Goal: Information Seeking & Learning: Compare options

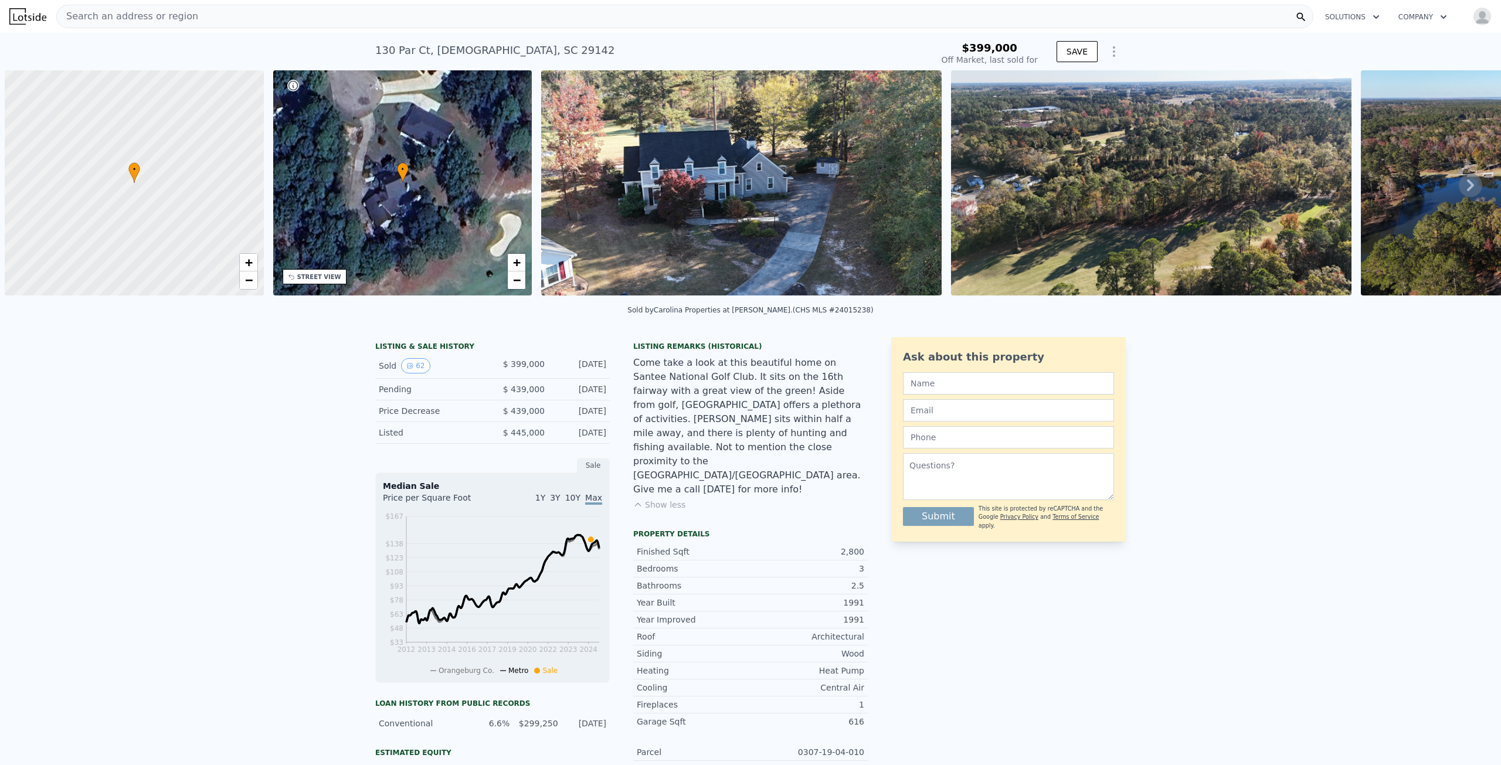
scroll to position [0, 5]
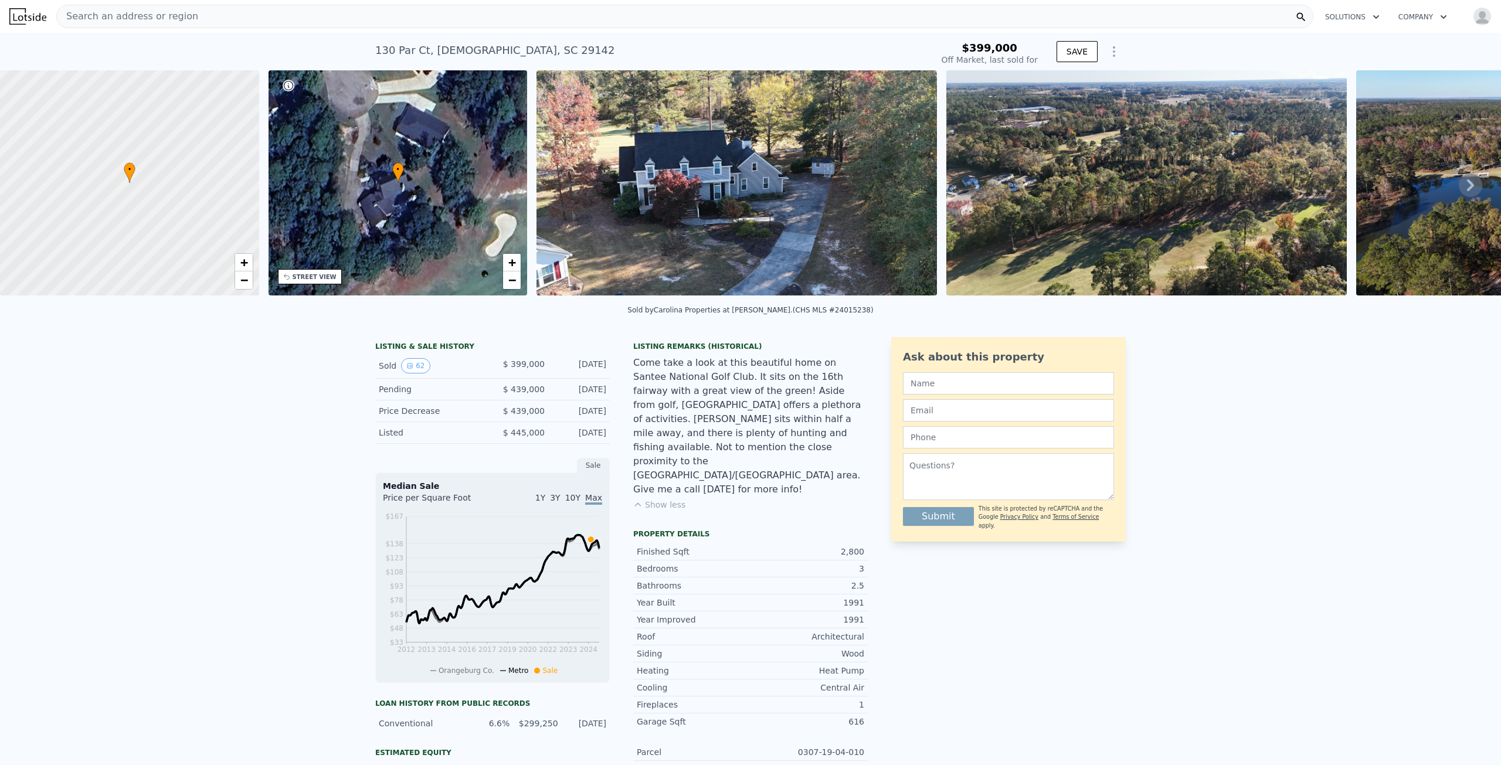
click at [145, 16] on span "Search an address or region" at bounding box center [127, 16] width 141 height 14
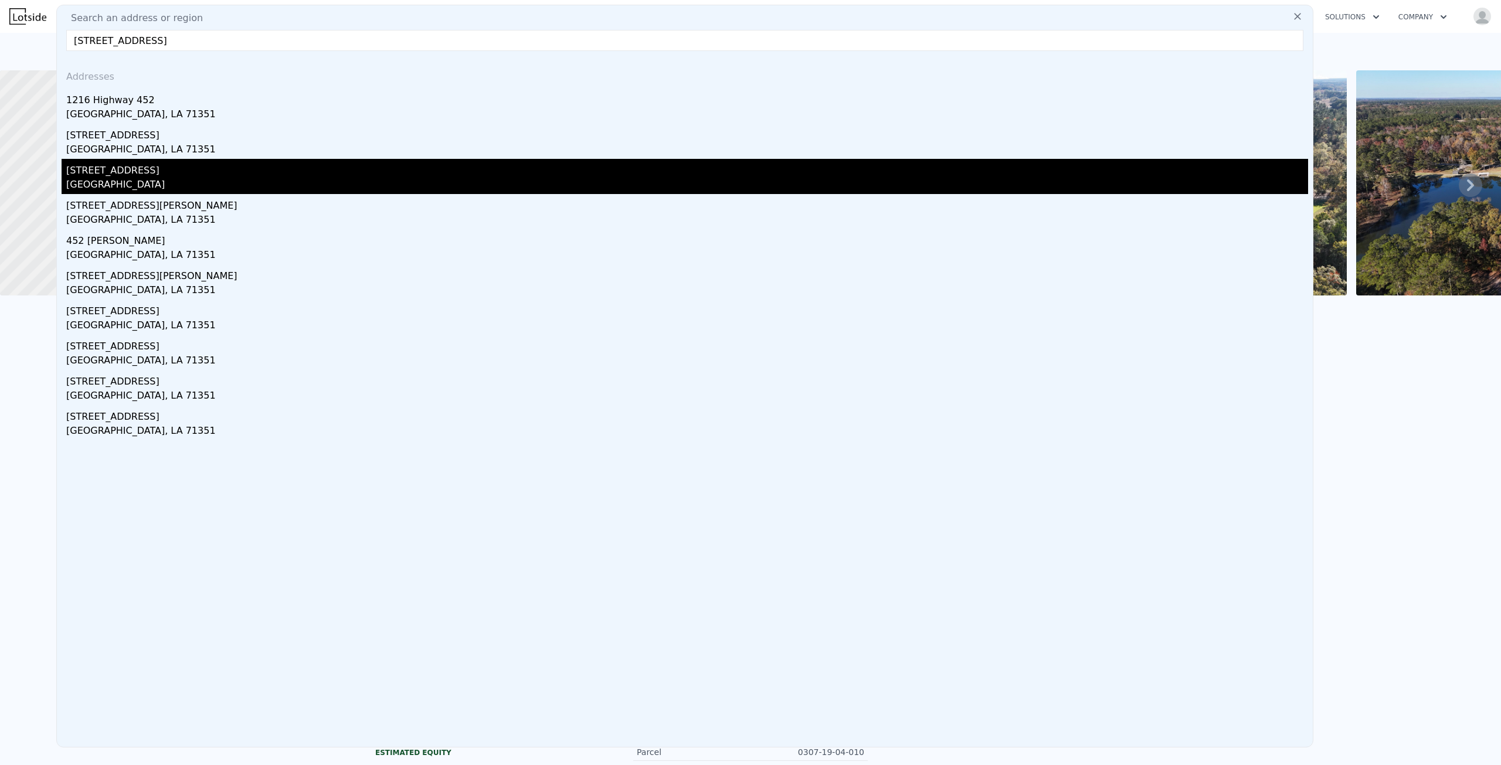
type input "[STREET_ADDRESS]"
click at [150, 180] on div "[GEOGRAPHIC_DATA]" at bounding box center [687, 186] width 1242 height 16
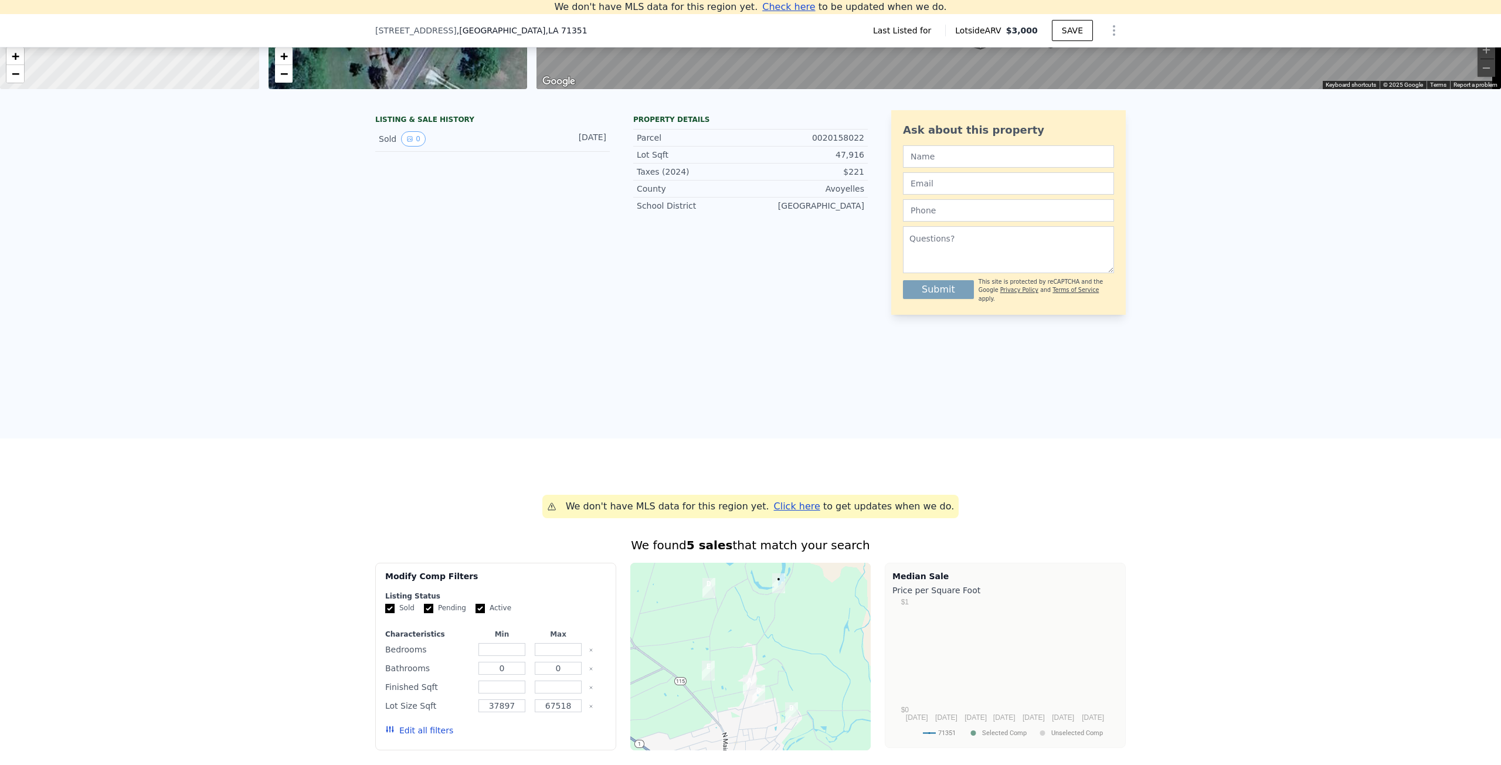
scroll to position [631, 0]
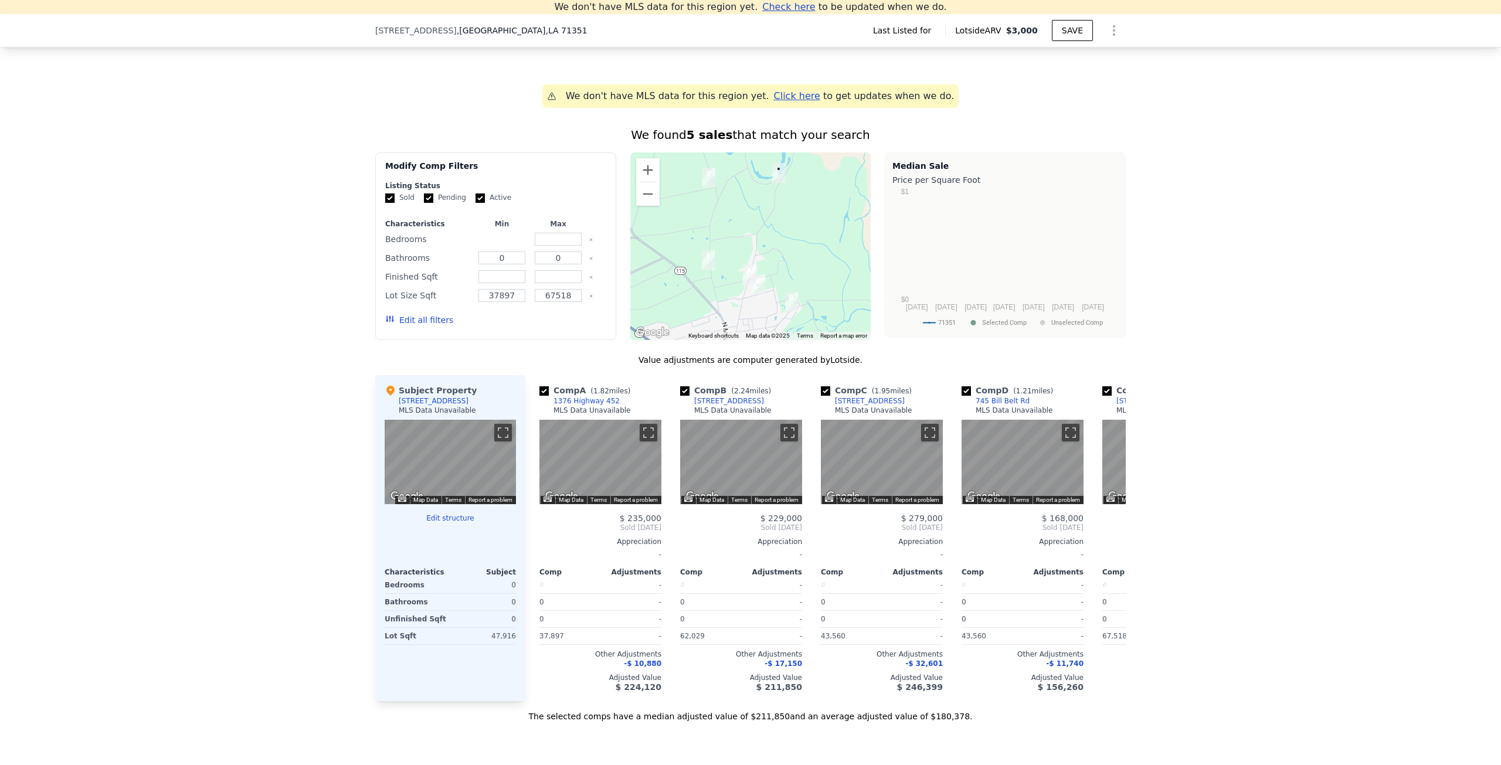
click at [508, 246] on input "number" at bounding box center [501, 239] width 46 height 13
type input "2"
click at [551, 246] on input "number" at bounding box center [558, 239] width 46 height 13
type input "2"
click at [497, 264] on input "0" at bounding box center [501, 258] width 46 height 13
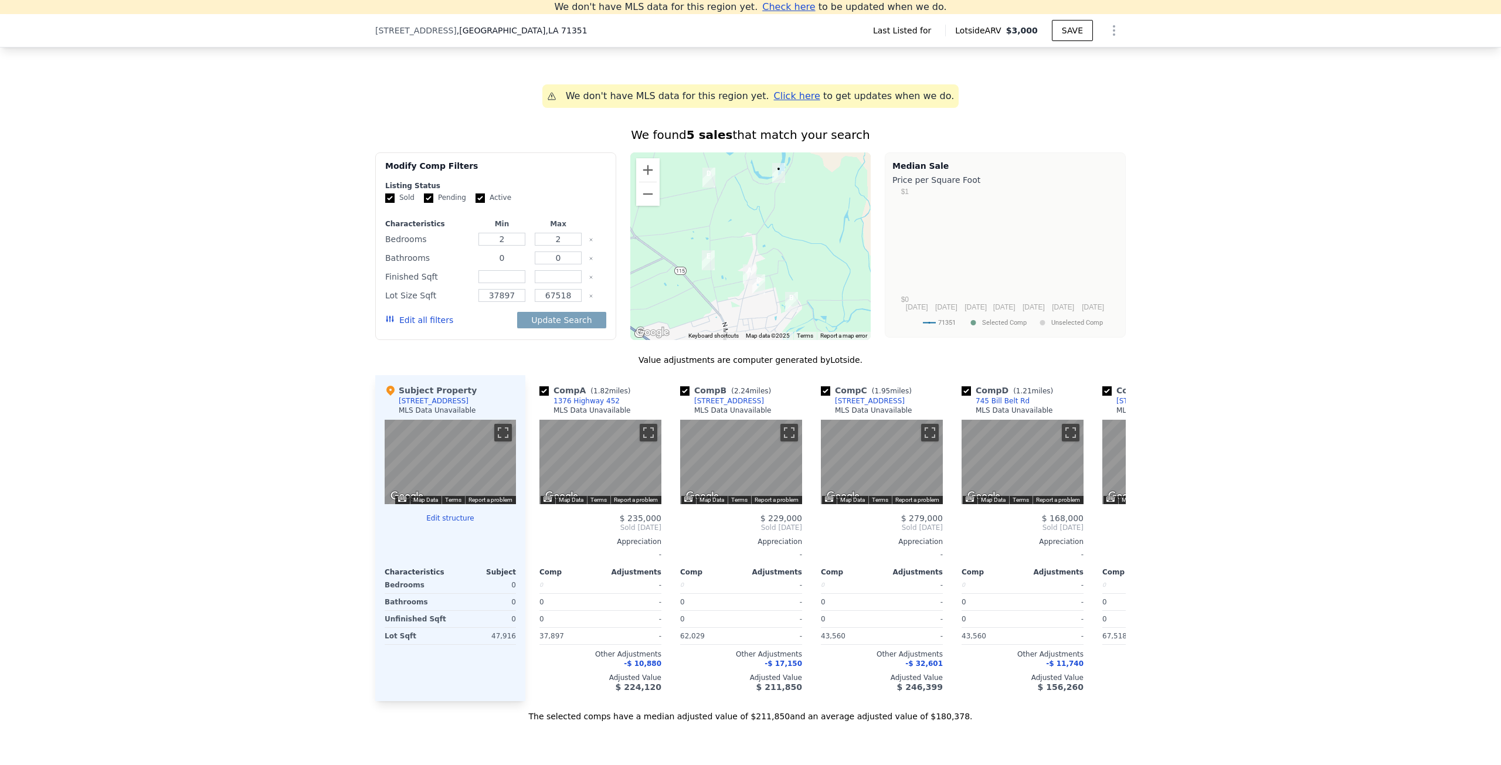
click at [503, 264] on input "0" at bounding box center [501, 258] width 46 height 13
type input "1"
click at [557, 264] on input "0" at bounding box center [558, 258] width 46 height 13
type input "1"
click at [538, 328] on button "Update Search" at bounding box center [561, 320] width 89 height 16
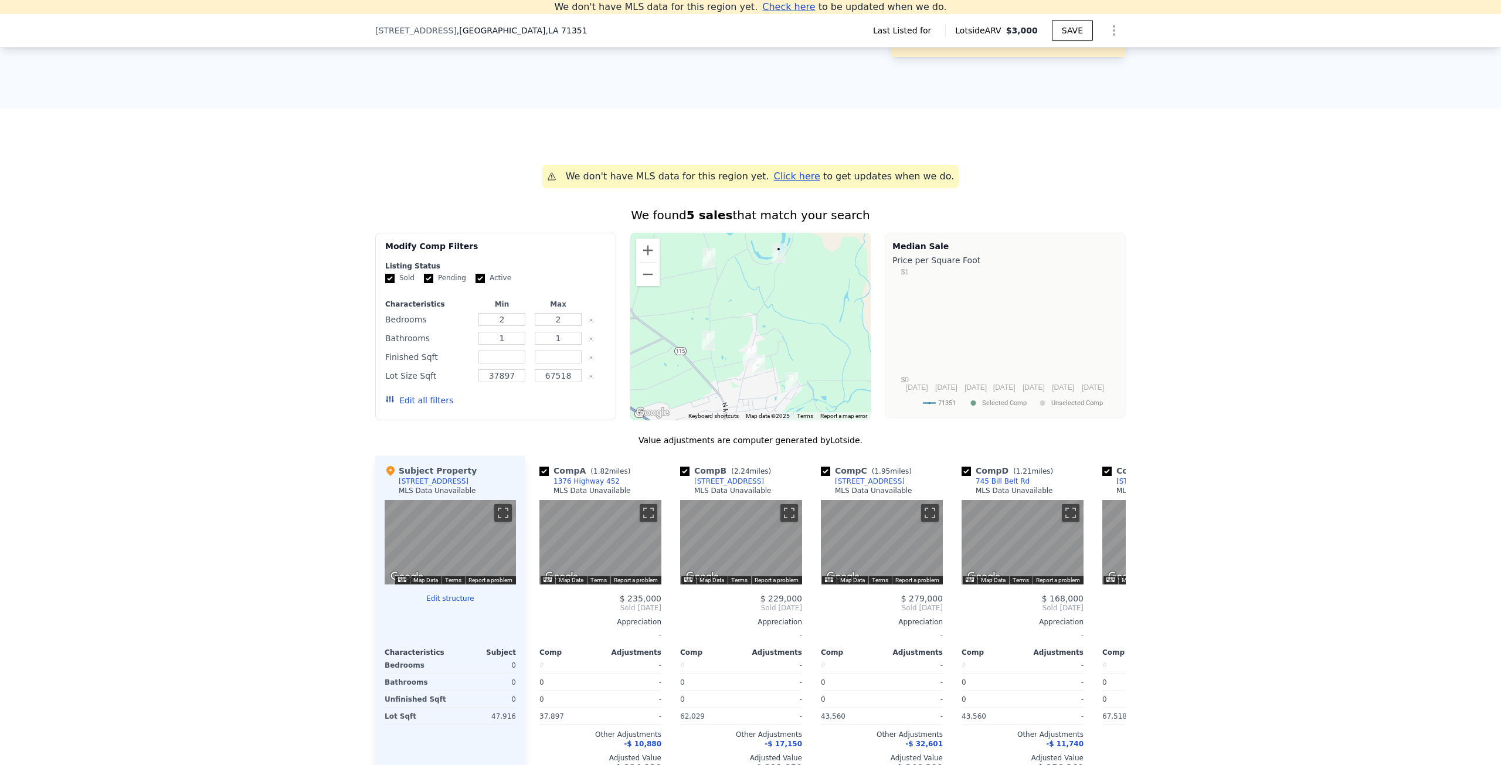
scroll to position [645, 0]
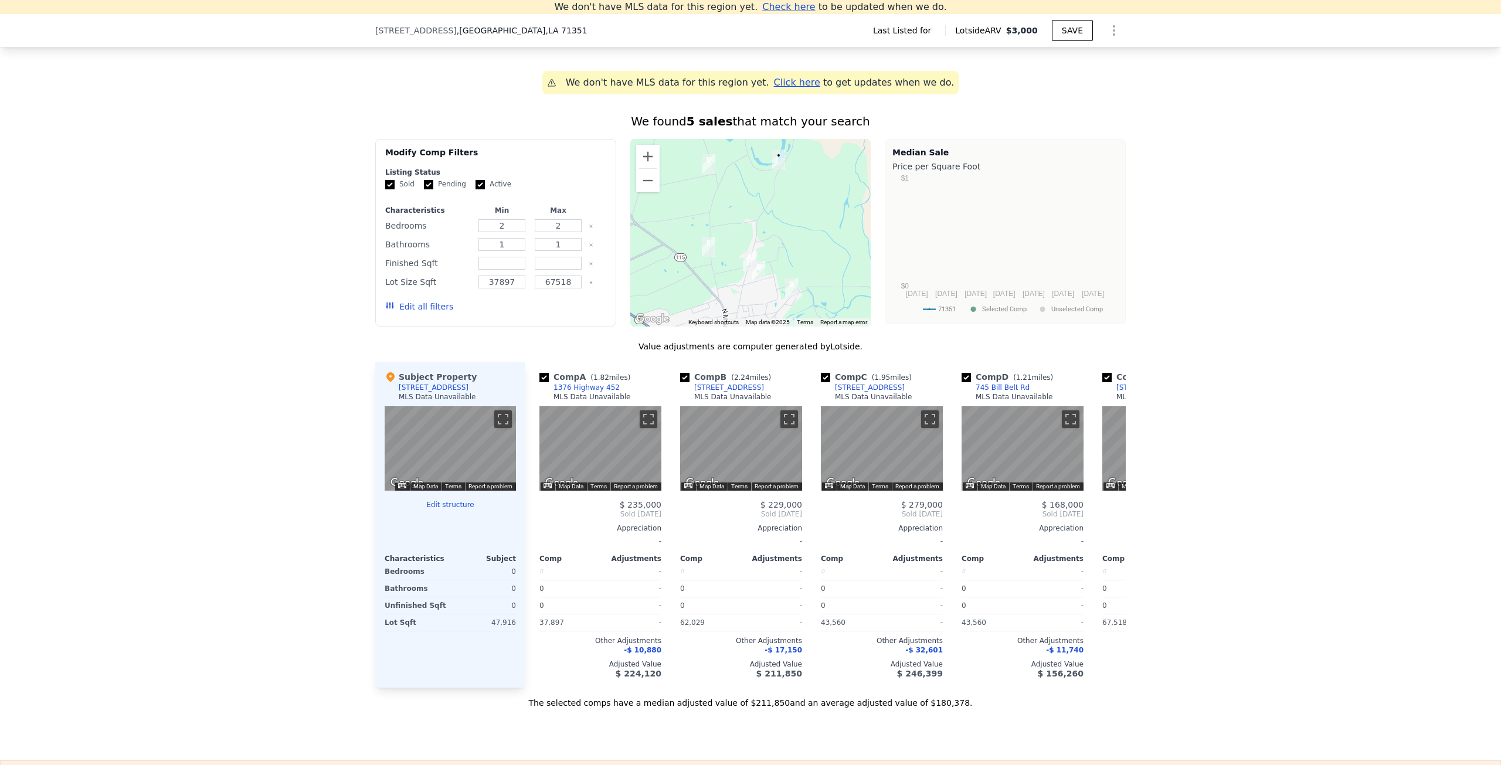
click at [443, 510] on button "Edit structure" at bounding box center [450, 504] width 131 height 9
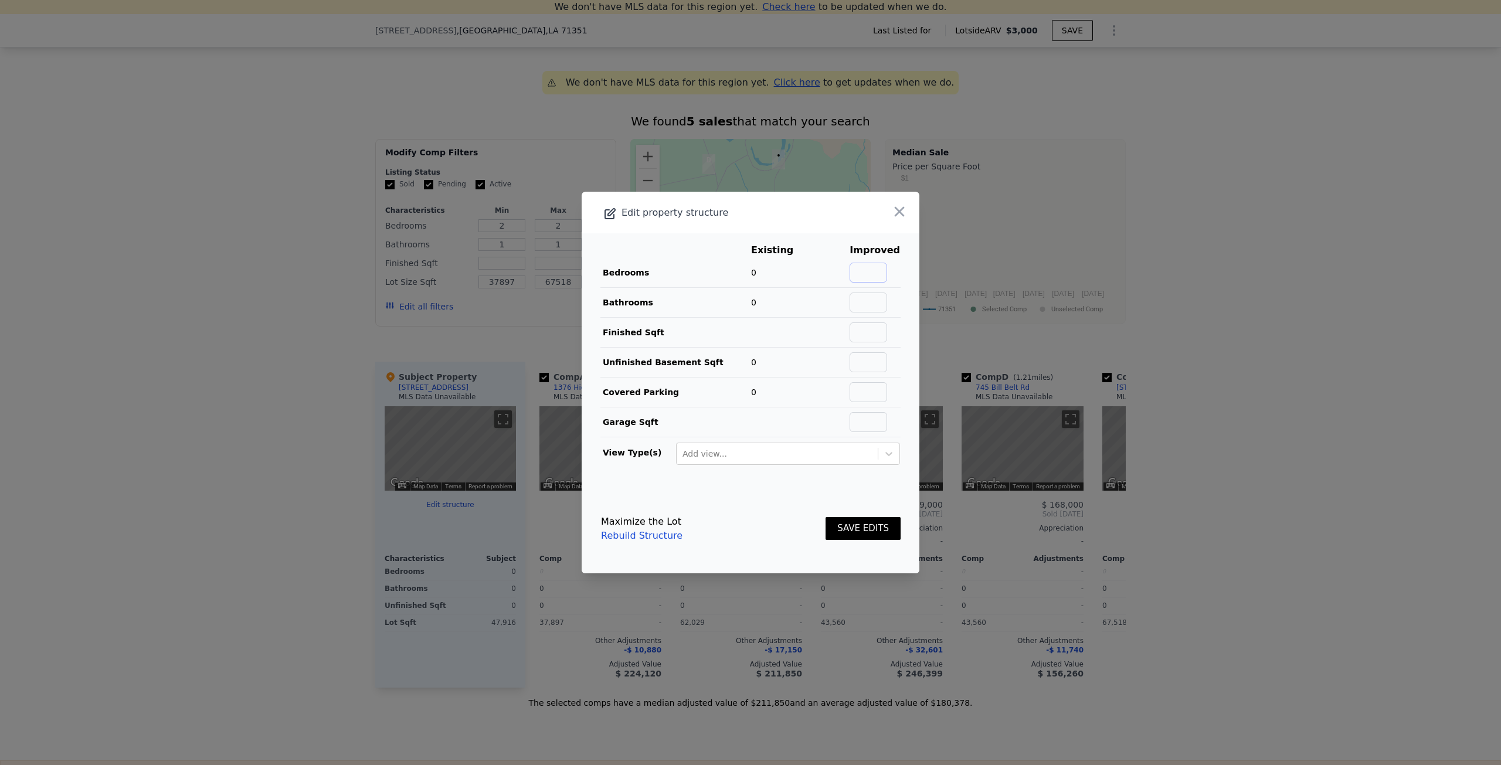
click at [868, 275] on input "text" at bounding box center [869, 273] width 38 height 20
type input "2"
click at [865, 305] on input "text" at bounding box center [869, 303] width 38 height 20
type input "1"
click at [857, 527] on button "SAVE EDITS" at bounding box center [863, 528] width 75 height 23
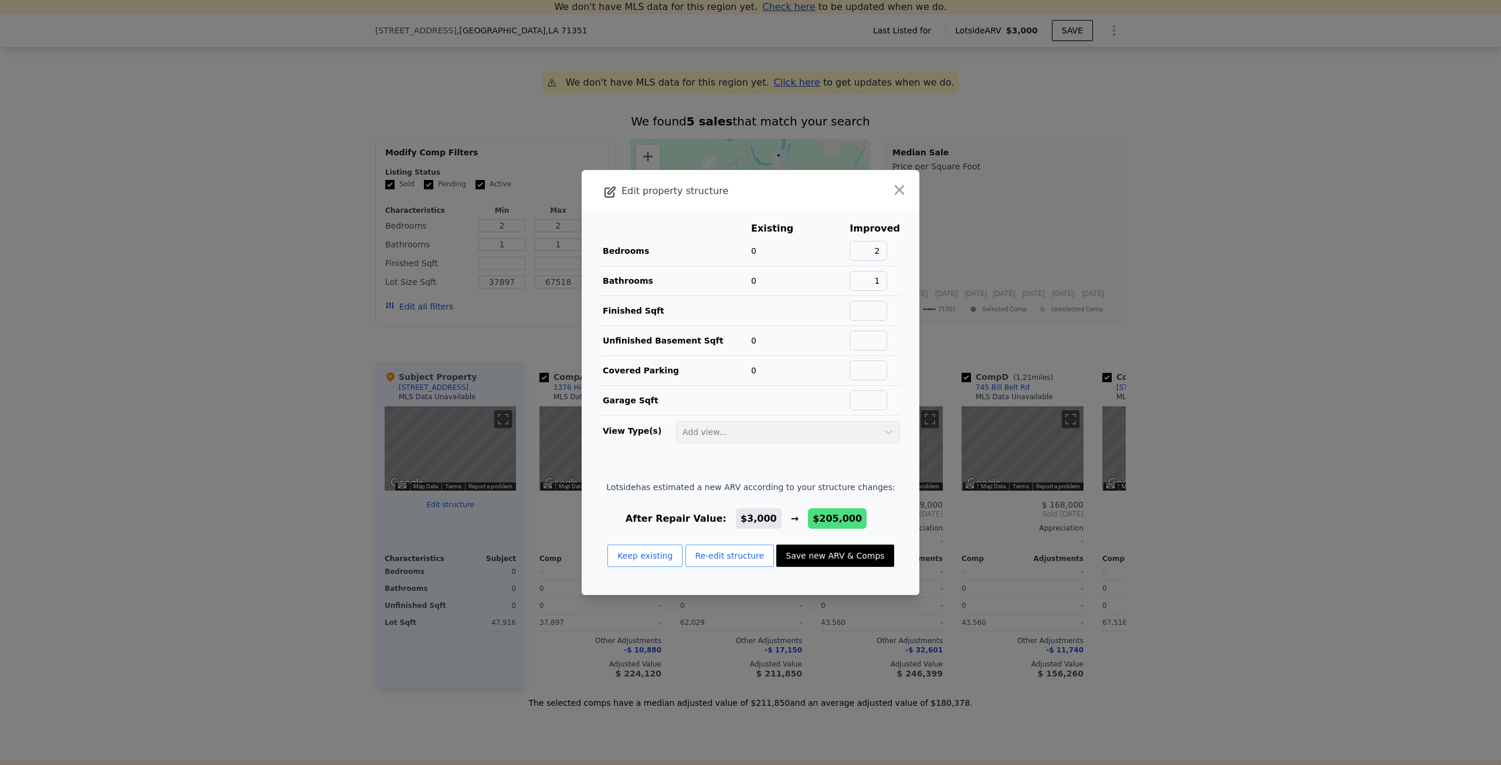
click at [801, 558] on button "Save new ARV & Comps" at bounding box center [834, 556] width 117 height 22
type input "0"
type input "$ 205,000"
type input "$ 145,110"
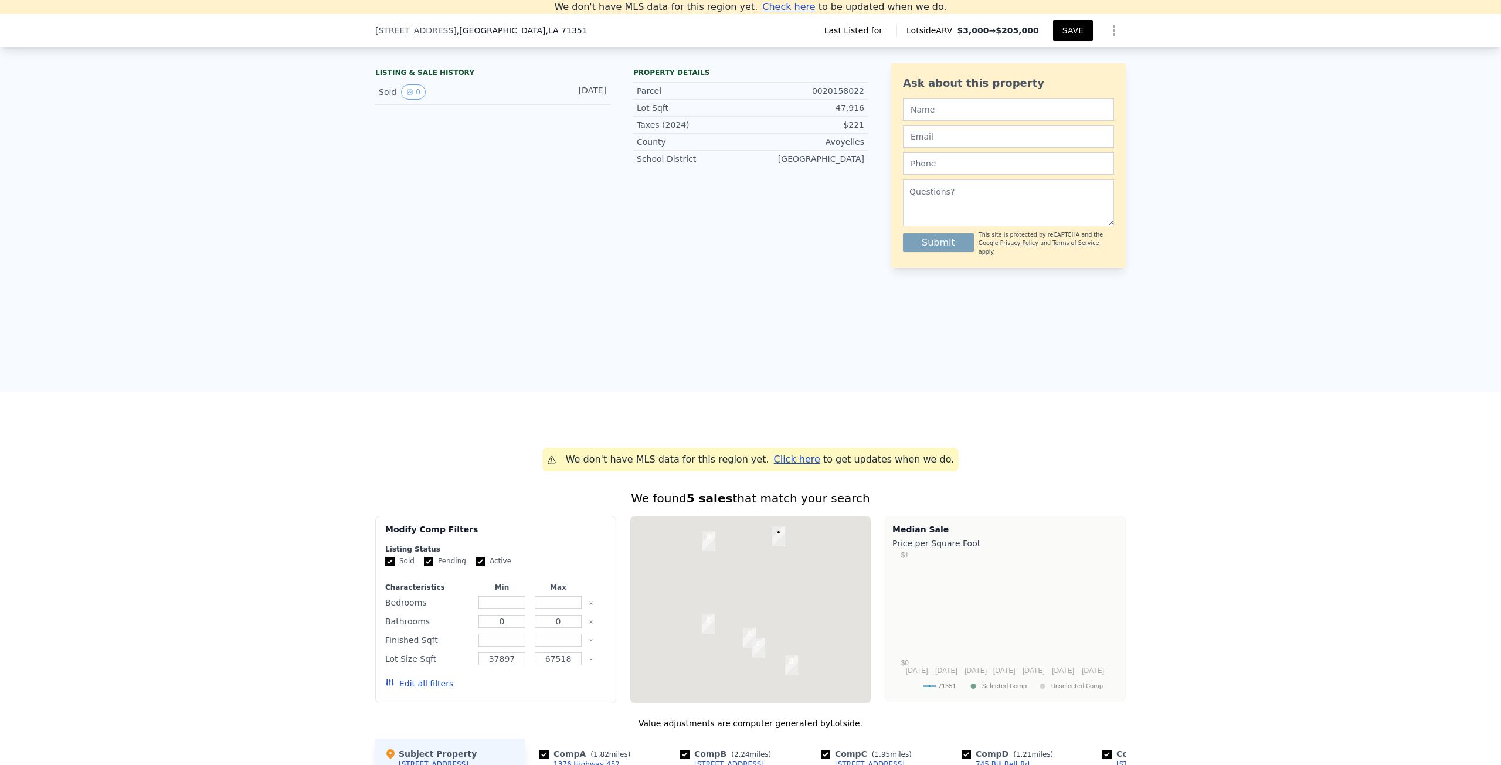
scroll to position [678, 0]
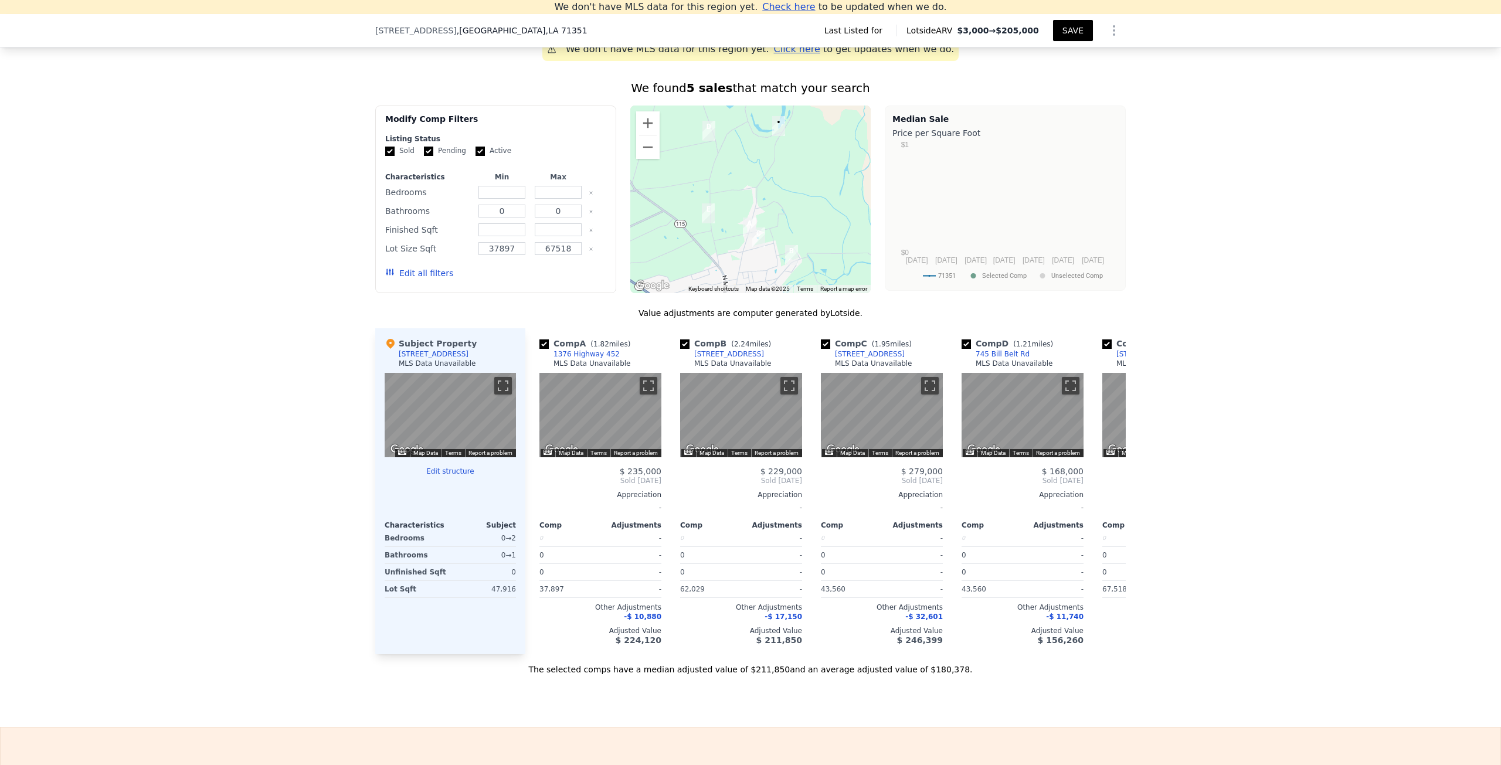
type input "0"
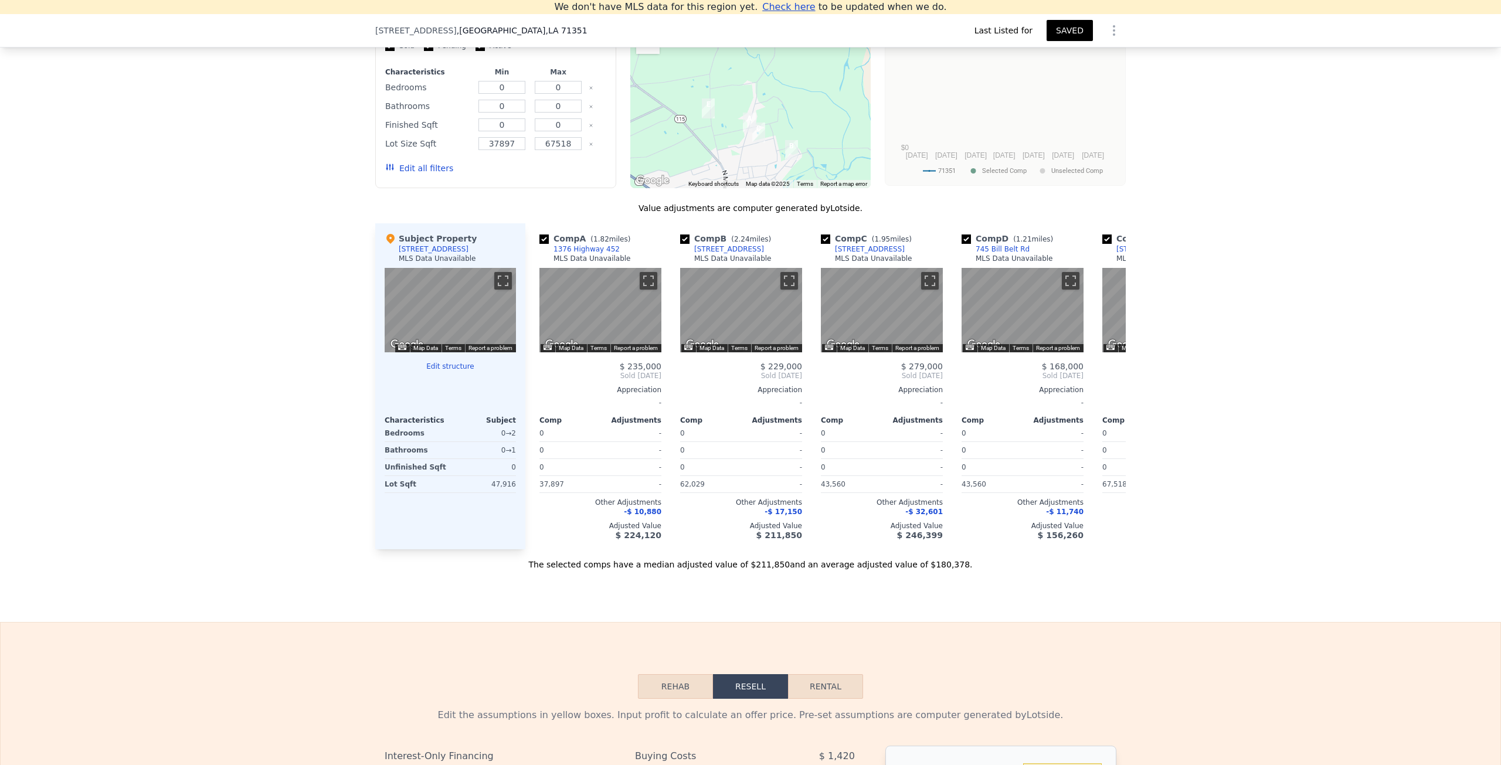
scroll to position [762, 0]
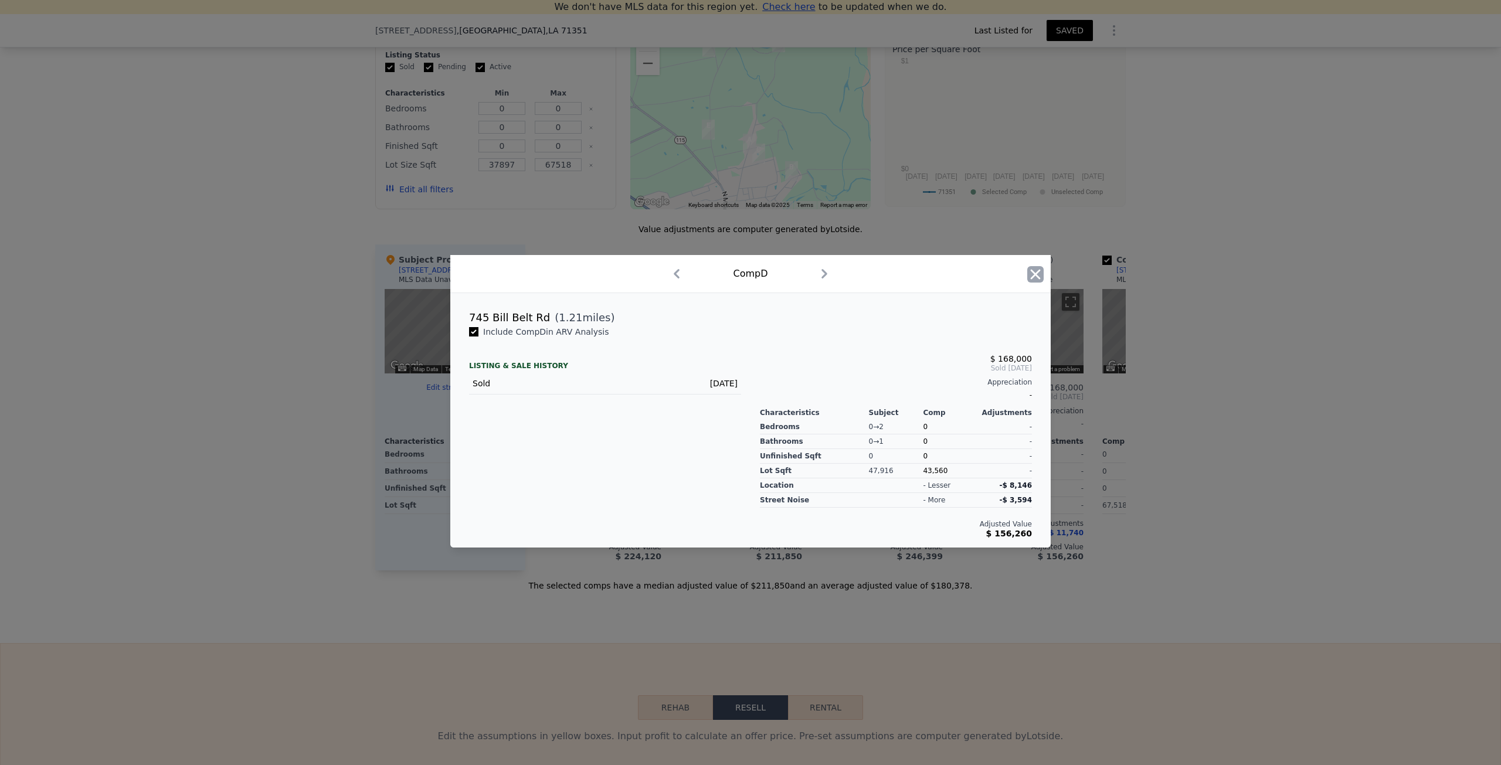
click at [1032, 278] on icon "button" at bounding box center [1036, 274] width 10 height 10
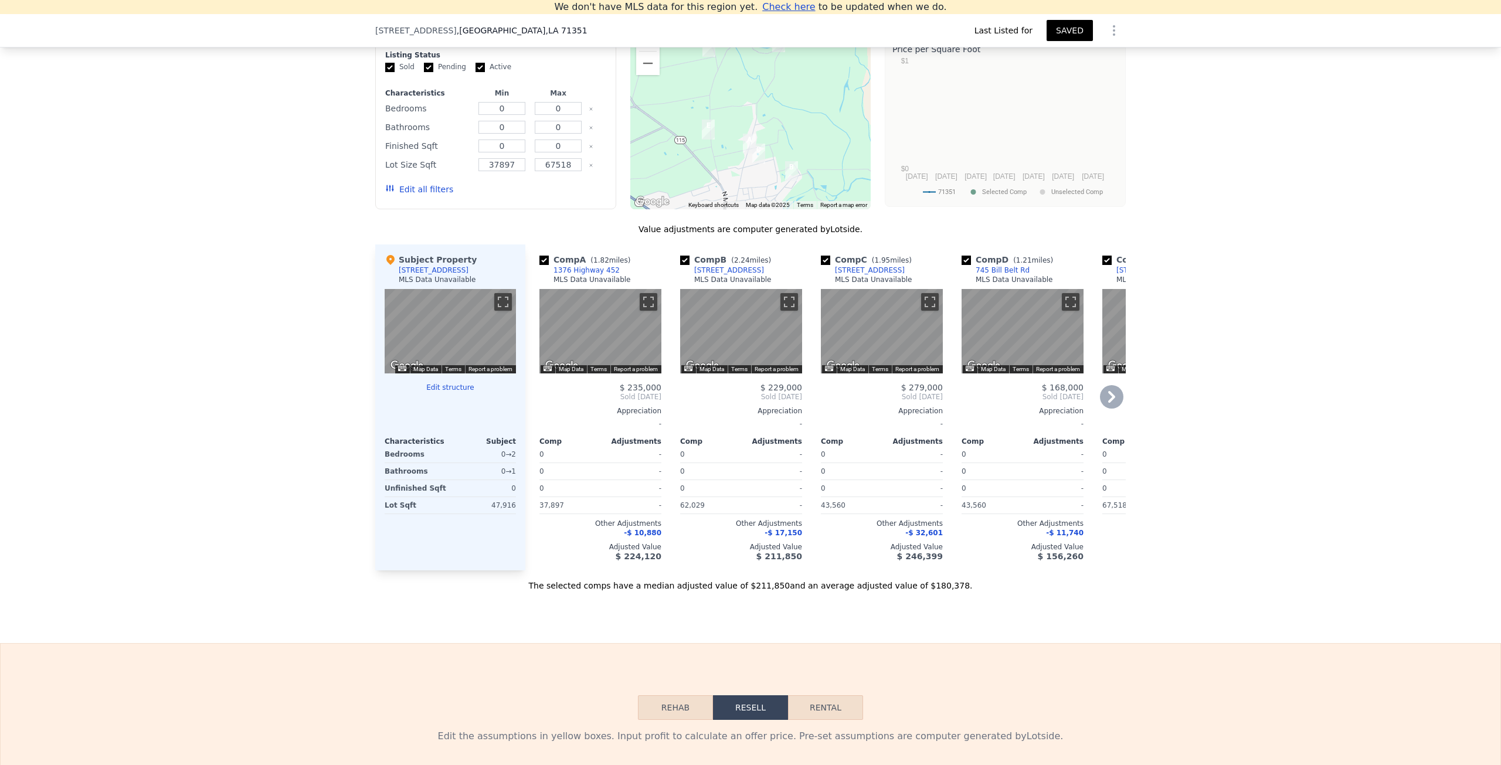
click at [1031, 392] on div "$ 168,000" at bounding box center [1023, 387] width 122 height 9
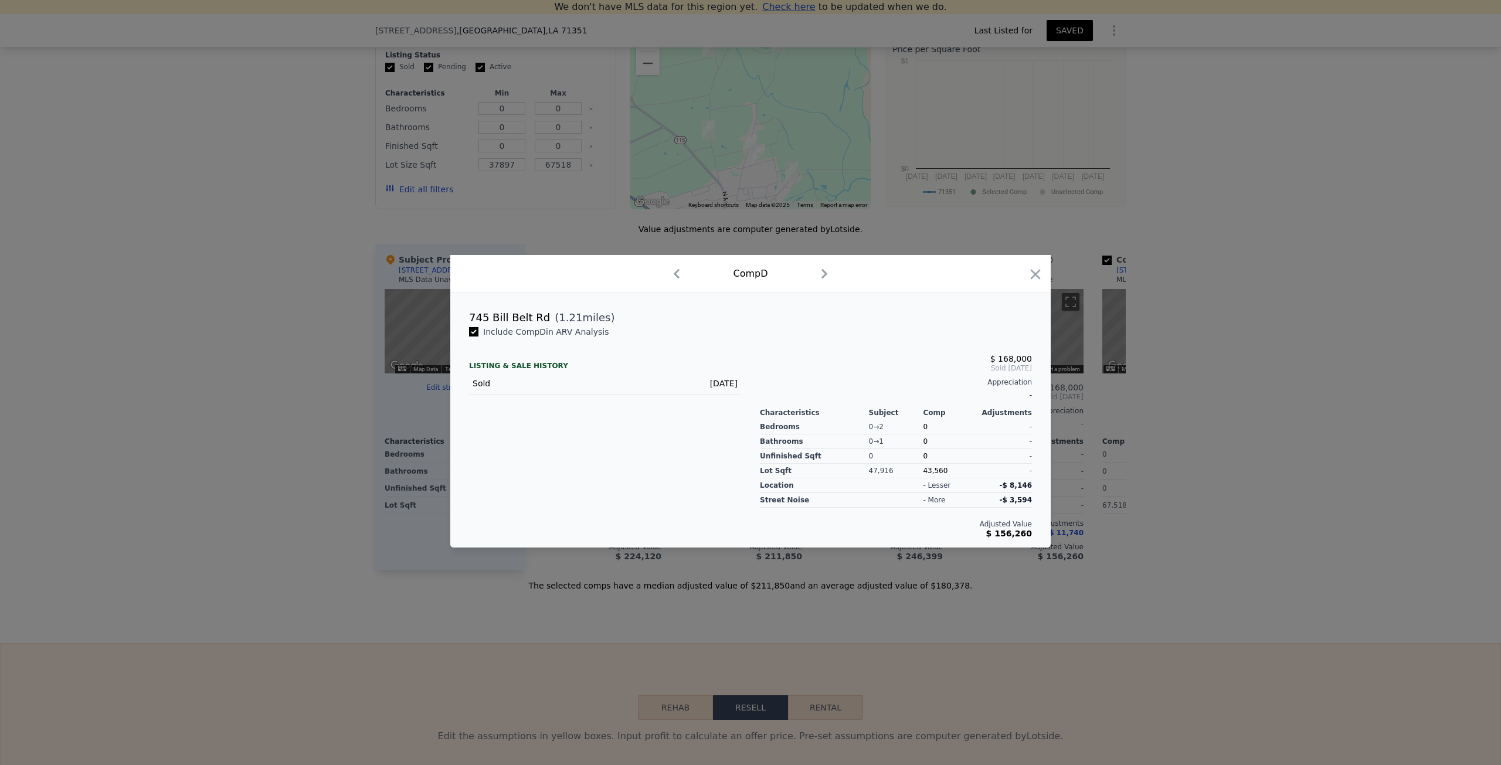
click at [1027, 276] on div "Comp D" at bounding box center [751, 273] width 582 height 19
click at [1035, 273] on icon "button" at bounding box center [1035, 274] width 16 height 16
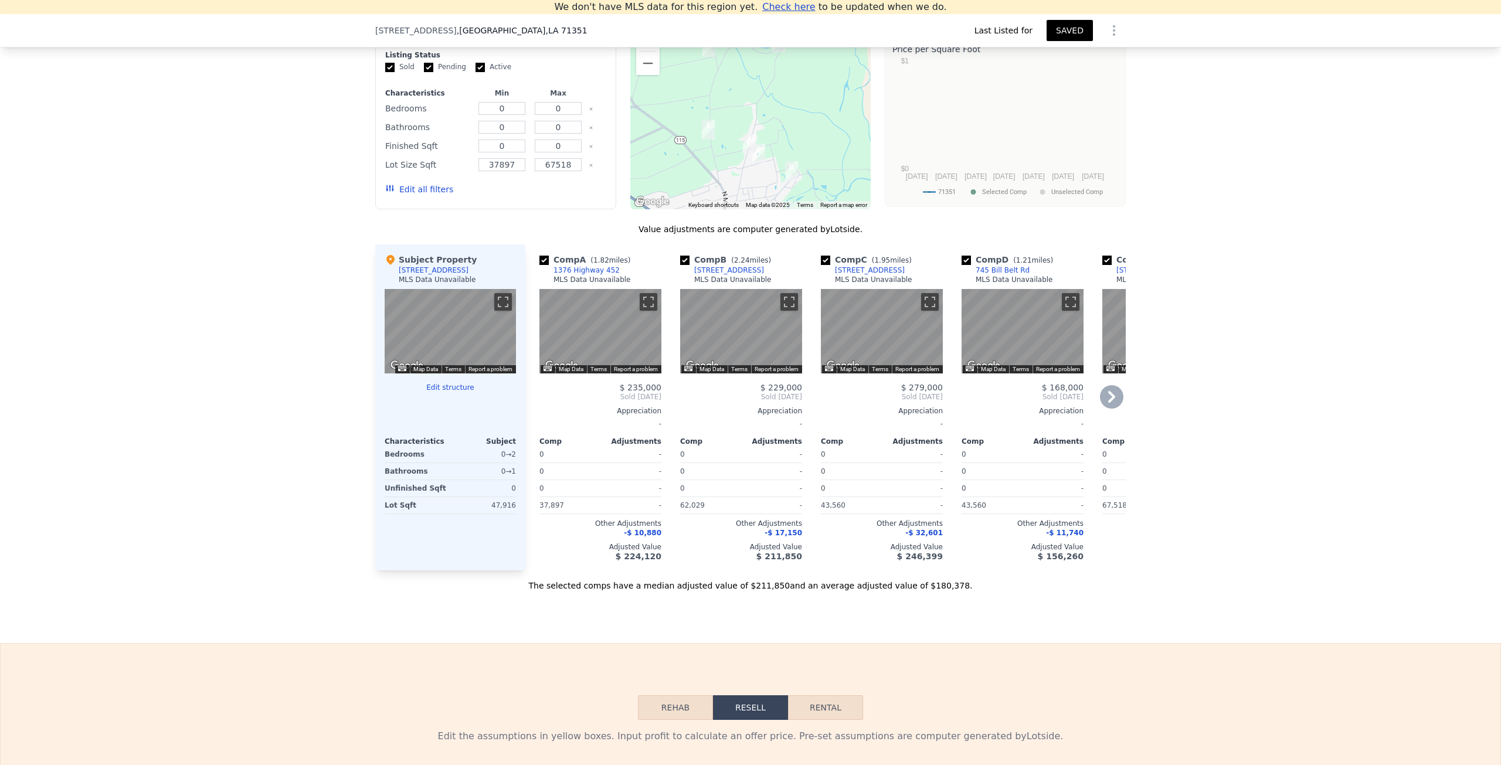
click at [718, 402] on span "Sold [DATE]" at bounding box center [741, 396] width 122 height 9
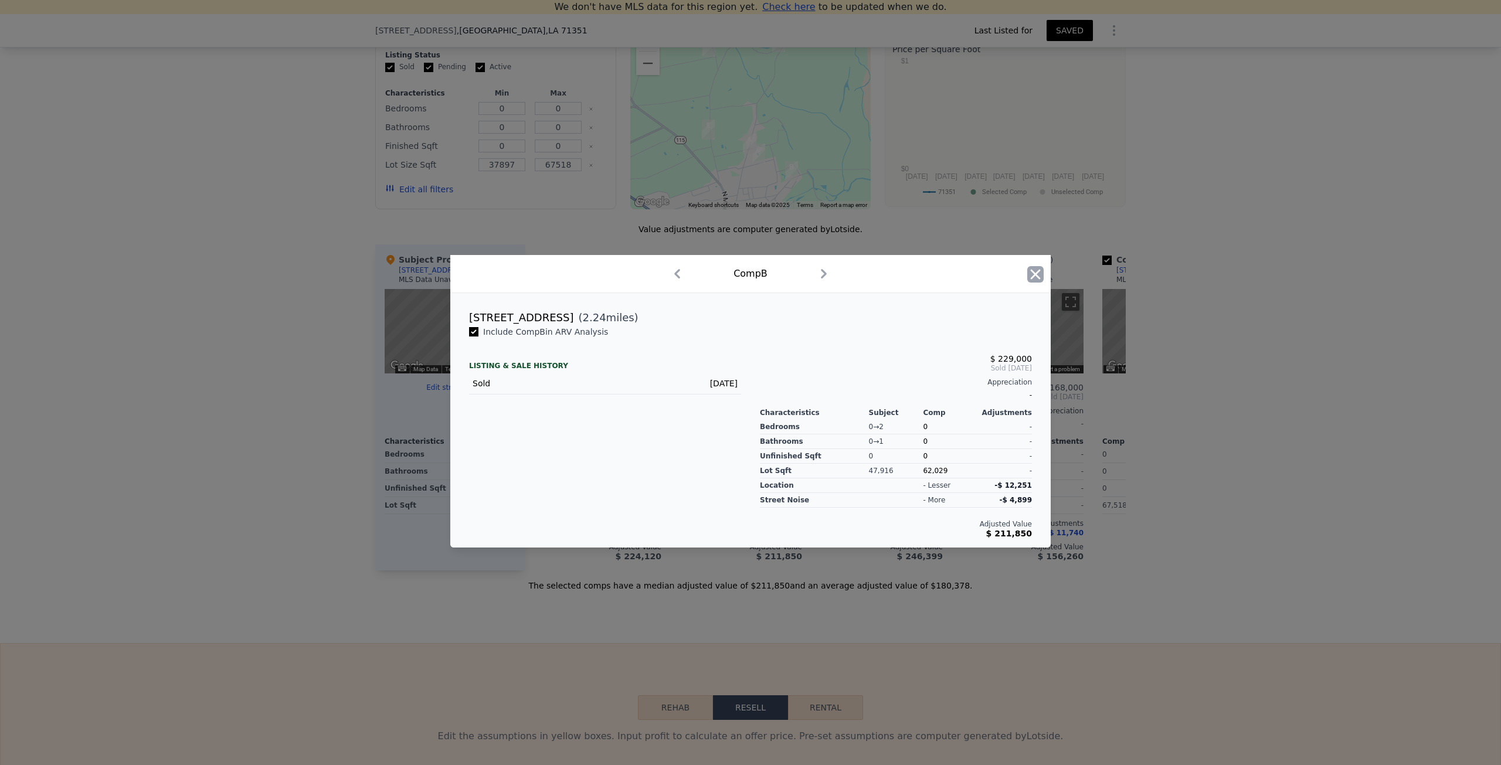
click at [1031, 271] on icon "button" at bounding box center [1035, 274] width 16 height 16
click at [1037, 276] on icon "button" at bounding box center [1036, 274] width 10 height 10
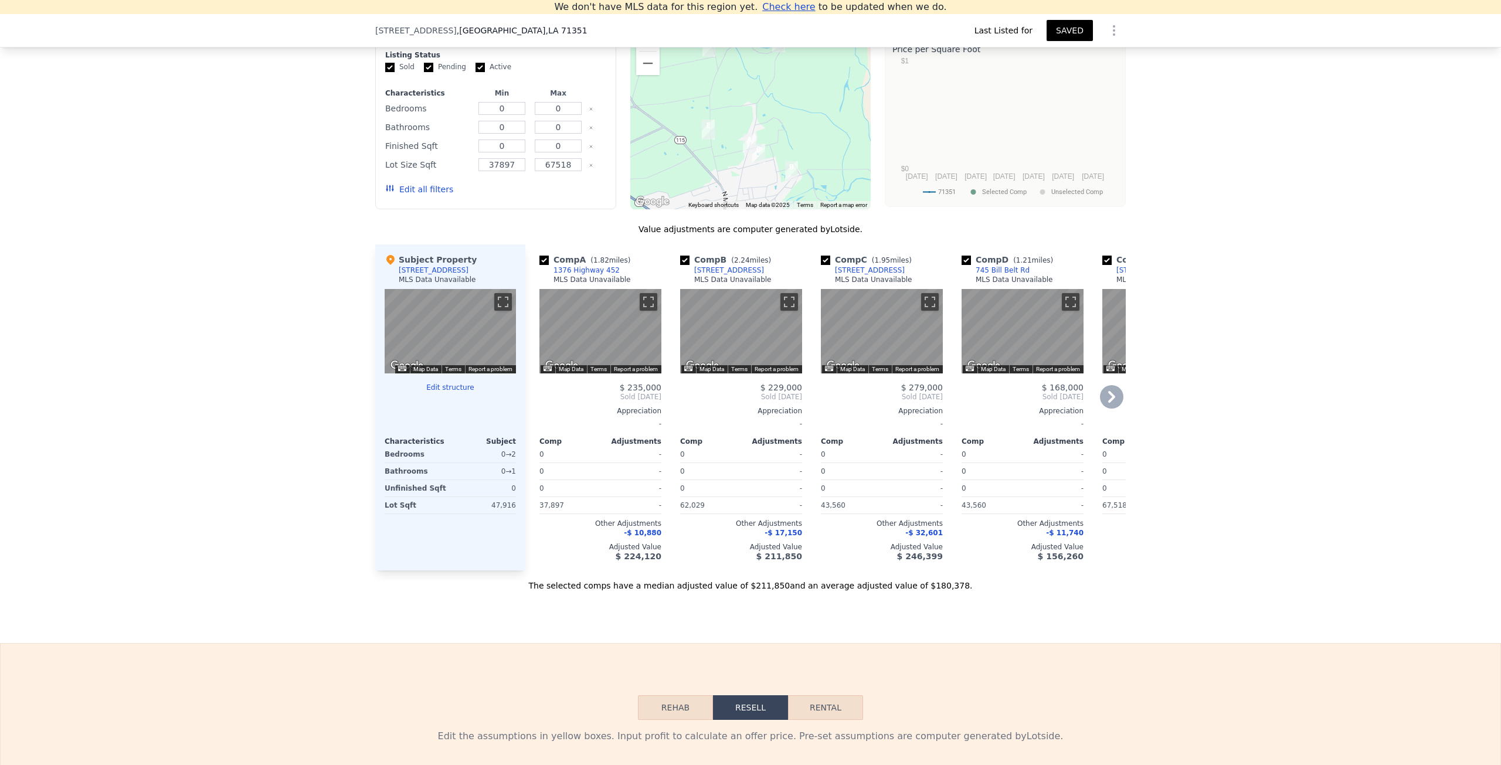
click at [694, 275] on div "[STREET_ADDRESS]" at bounding box center [729, 270] width 70 height 9
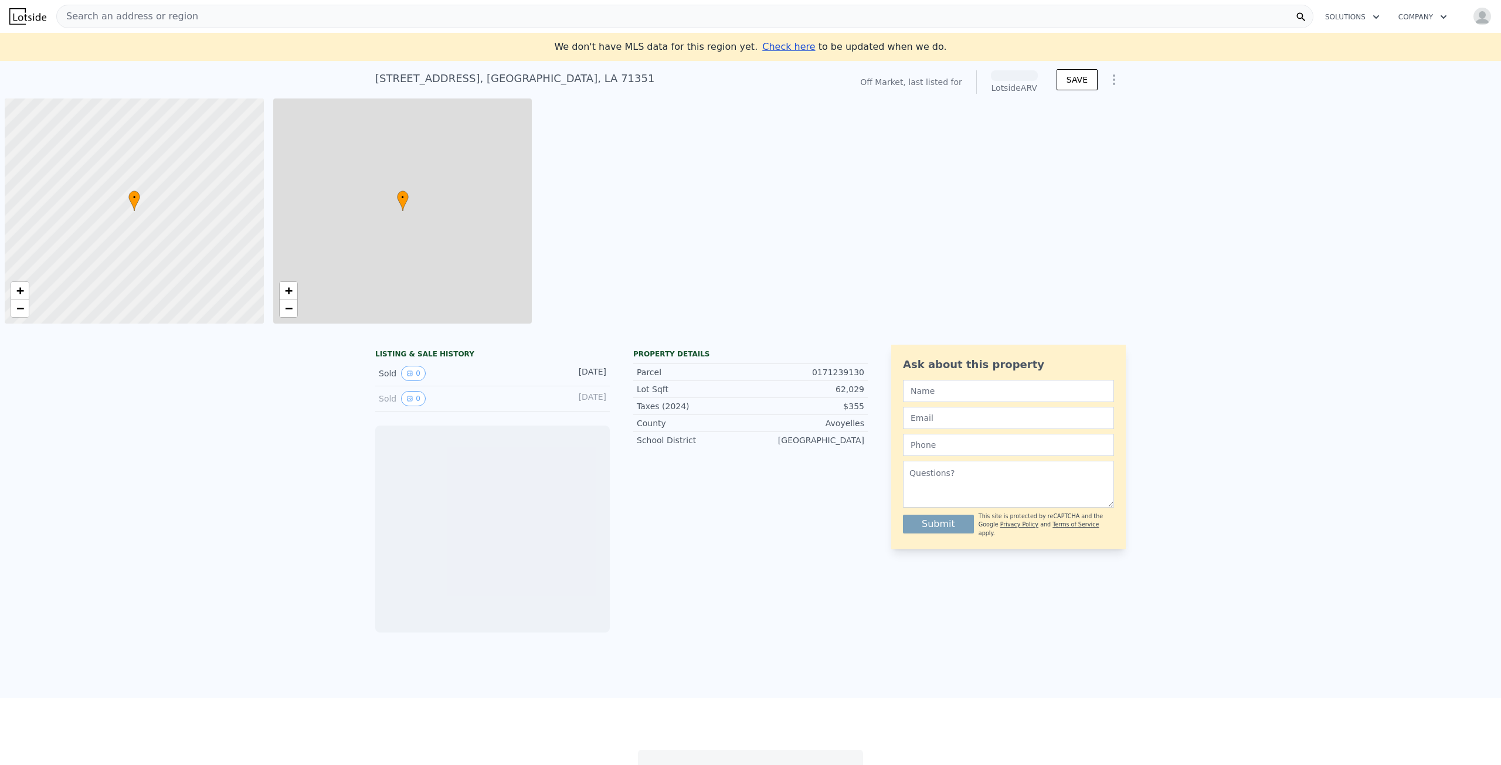
scroll to position [0, 5]
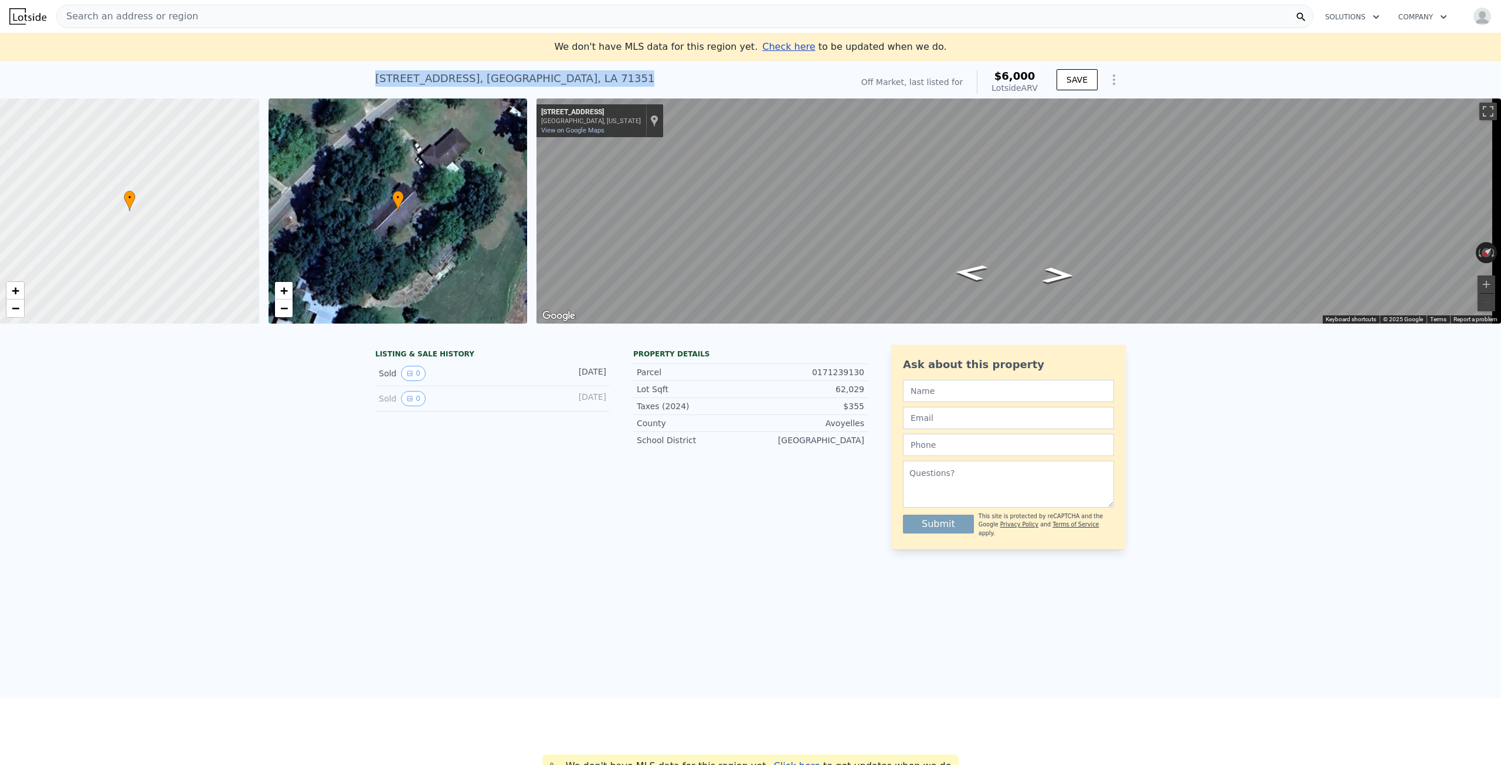
drag, startPoint x: 366, startPoint y: 76, endPoint x: 576, endPoint y: 81, distance: 210.0
click at [576, 81] on div "892 Spring Bayou Rd , Marksville , LA 71351 No sales on record (~ARV $6k ) Off …" at bounding box center [750, 80] width 1501 height 38
copy div "892 Spring Bayou Rd , Marksville , LA 71351"
